Goal: Navigation & Orientation: Find specific page/section

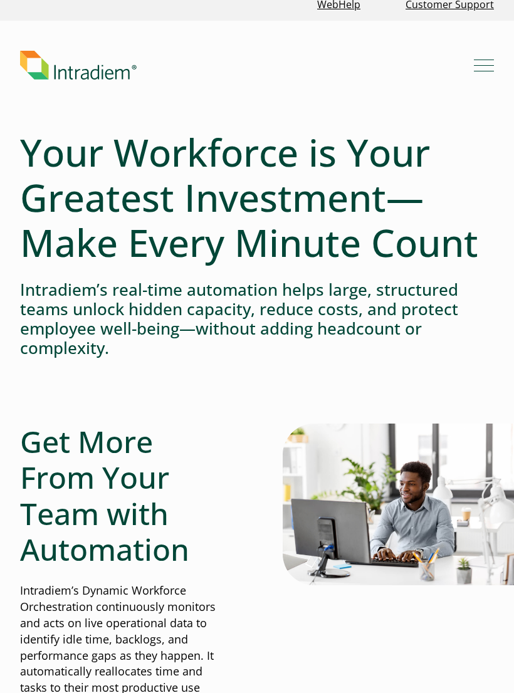
scroll to position [12, 0]
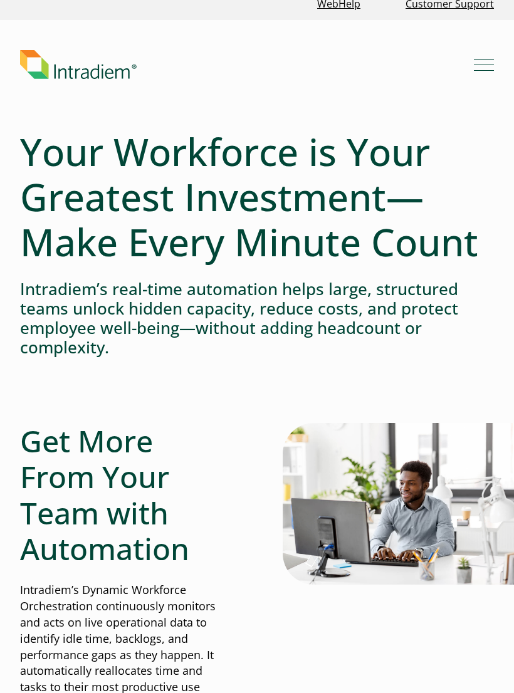
click at [381, 54] on link "Link to homepage of Intradiem" at bounding box center [247, 64] width 454 height 29
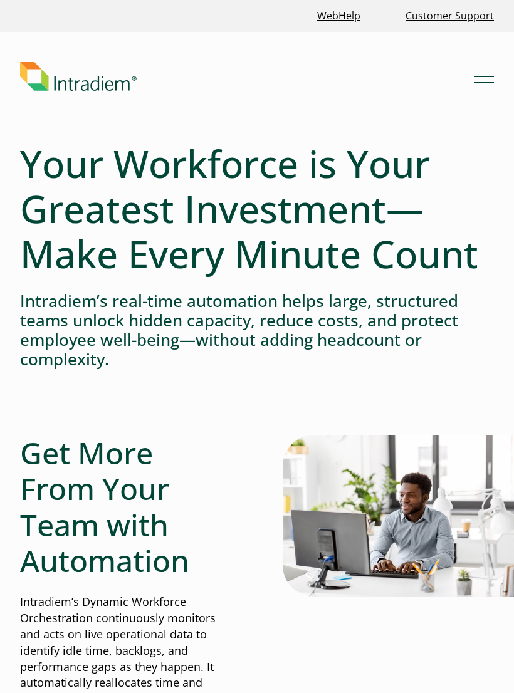
click at [425, 66] on link "Link to homepage of Intradiem" at bounding box center [247, 76] width 454 height 29
click at [487, 50] on header "Menu What We Do Platform Who We Serve Resources Blog Events & Webinars News Suc…" at bounding box center [257, 86] width 514 height 109
click at [506, 42] on header "Menu What We Do Platform Who We Serve Resources Blog Events & Webinars News Suc…" at bounding box center [257, 86] width 514 height 109
click at [489, 58] on header "Menu What We Do Platform Who We Serve Resources Blog Events & Webinars News Suc…" at bounding box center [257, 86] width 514 height 109
click at [446, 647] on div at bounding box center [388, 701] width 211 height 533
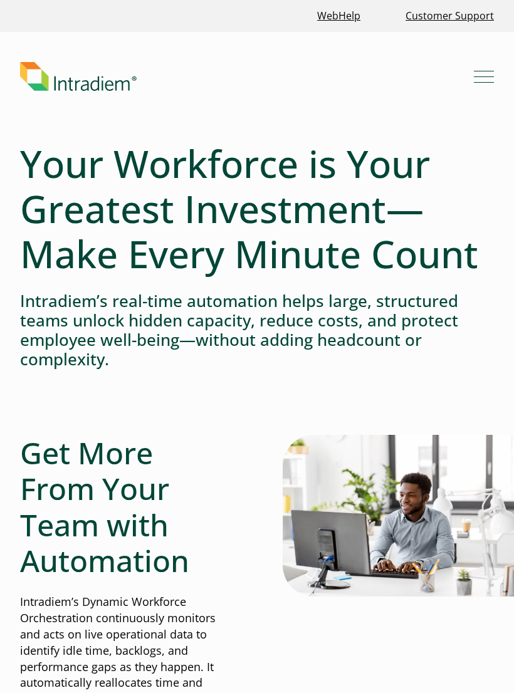
click at [458, 655] on div at bounding box center [388, 701] width 211 height 533
click at [382, 650] on div at bounding box center [388, 701] width 211 height 533
click at [287, 673] on div at bounding box center [388, 701] width 211 height 533
click at [493, 68] on button "Menu" at bounding box center [484, 76] width 20 height 20
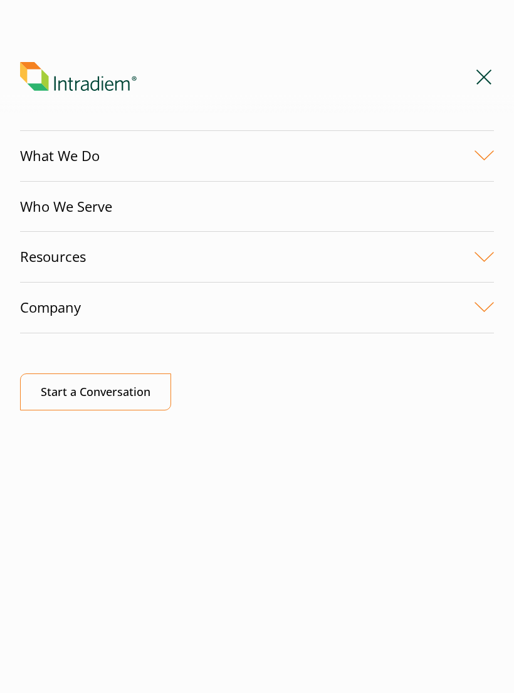
click at [471, 86] on link "Link to homepage of Intradiem" at bounding box center [247, 76] width 454 height 29
click at [480, 61] on header "Menu What We Do Platform Who We Serve Resources Blog Events & Webinars News Suc…" at bounding box center [257, 86] width 514 height 109
click at [487, 75] on button "Menu" at bounding box center [484, 76] width 20 height 20
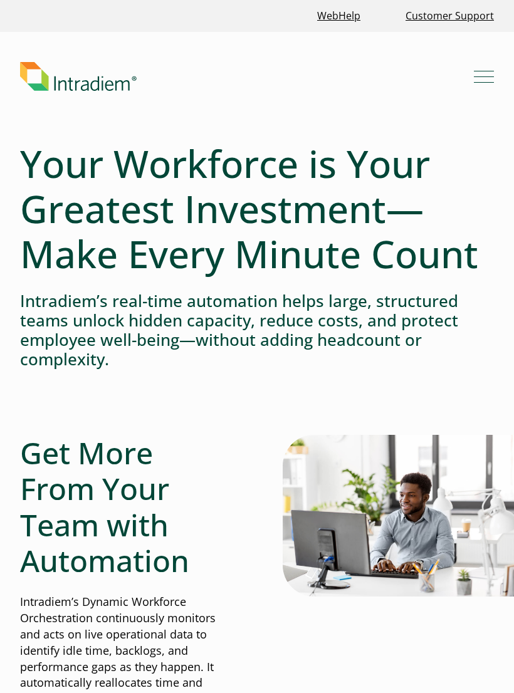
click at [129, 29] on div "WebHelp Customer Support" at bounding box center [257, 16] width 514 height 32
click at [452, 50] on header "Menu What We Do Platform Who We Serve Resources Blog Events & Webinars News Suc…" at bounding box center [257, 86] width 514 height 109
click at [396, 57] on header "Menu What We Do Platform Who We Serve Resources Blog Events & Webinars News Suc…" at bounding box center [257, 86] width 514 height 109
click at [305, 71] on link "Link to homepage of Intradiem" at bounding box center [247, 76] width 454 height 29
click at [458, 657] on div at bounding box center [388, 701] width 211 height 533
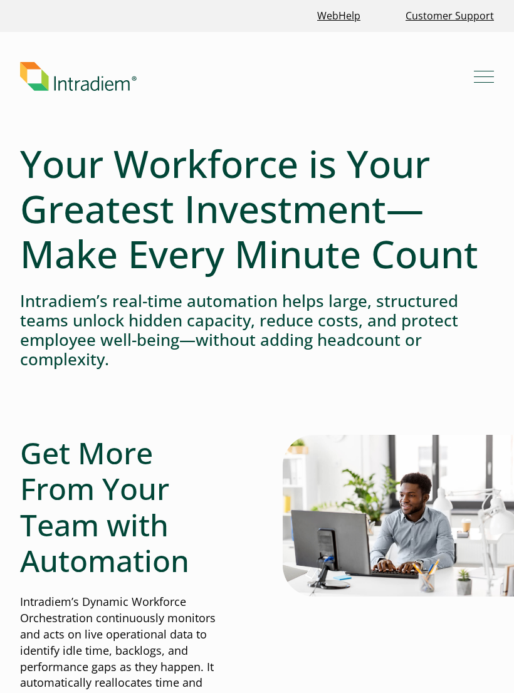
click at [464, 630] on div at bounding box center [388, 701] width 211 height 533
click at [483, 82] on button "Menu" at bounding box center [484, 76] width 20 height 20
